Goal: Find specific page/section: Find specific page/section

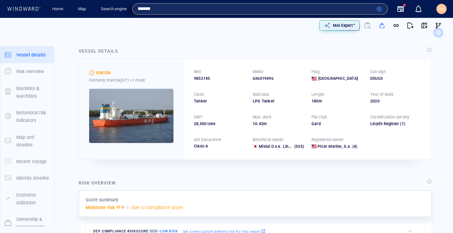
type input "*******"
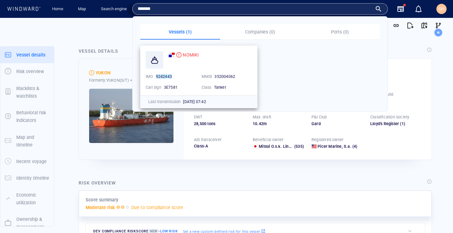
click at [190, 77] on div "9242443" at bounding box center [176, 77] width 41 height 6
click at [191, 57] on span "NOMIKI" at bounding box center [191, 54] width 16 height 5
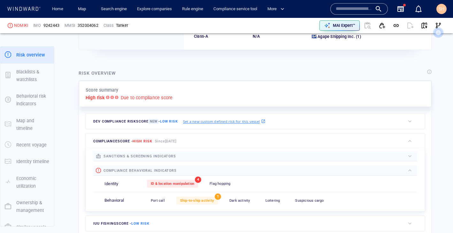
scroll to position [114, 0]
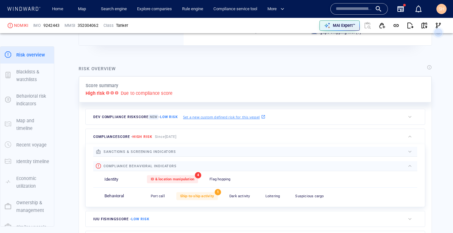
click at [171, 94] on p "Due to compliance score" at bounding box center [147, 93] width 52 height 8
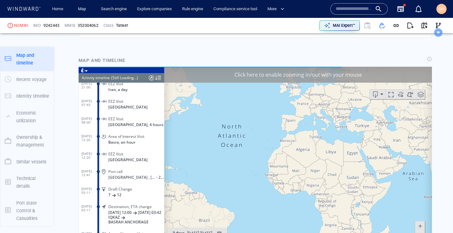
scroll to position [3575, 0]
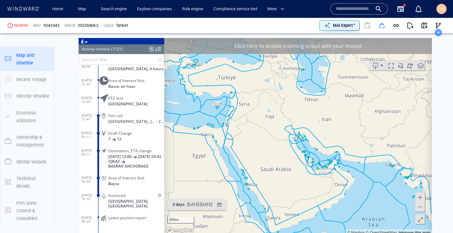
scroll to position [124944, 0]
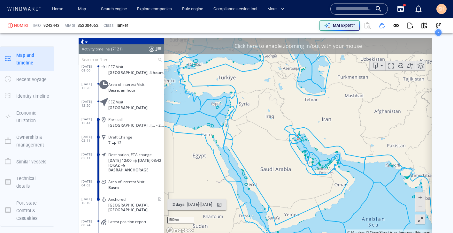
click at [138, 163] on span "09/09/25 03:42" at bounding box center [149, 160] width 23 height 5
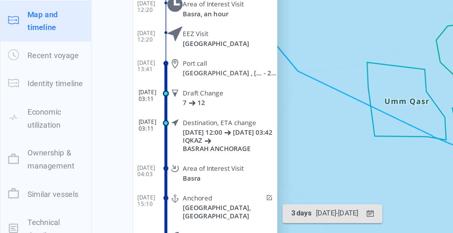
scroll to position [751, 0]
